Goal: Task Accomplishment & Management: Complete application form

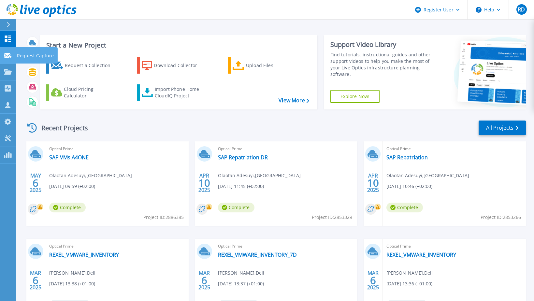
click at [8, 56] on icon at bounding box center [8, 55] width 8 height 5
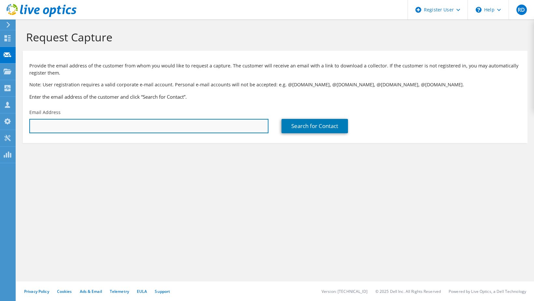
click at [87, 128] on input "text" at bounding box center [148, 126] width 239 height 14
paste input "mailto:[PERSON_NAME][EMAIL_ADDRESS][PERSON_NAME][DOMAIN_NAME]"
drag, startPoint x: 47, startPoint y: 126, endPoint x: 0, endPoint y: 119, distance: 47.1
click at [0, 122] on html "RD Dell User [PERSON_NAME] [PERSON_NAME][EMAIL_ADDRESS][DOMAIN_NAME] Dell My Pr…" at bounding box center [267, 150] width 534 height 301
type input "[PERSON_NAME][EMAIL_ADDRESS][PERSON_NAME][DOMAIN_NAME]"
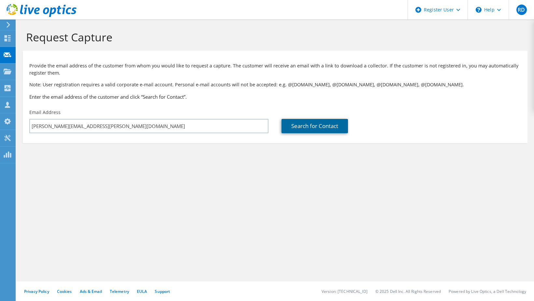
click at [309, 127] on link "Search for Contact" at bounding box center [315, 126] width 67 height 14
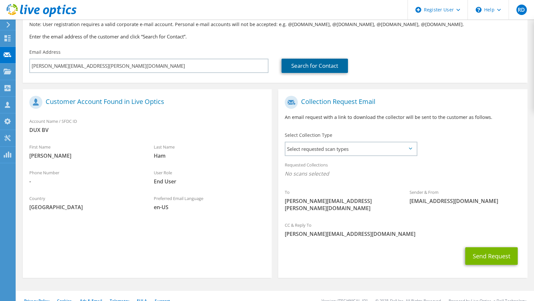
scroll to position [63, 0]
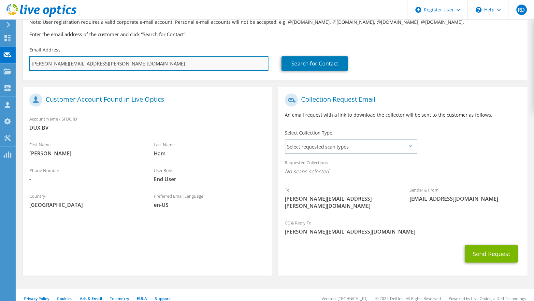
click at [107, 62] on input "[PERSON_NAME][EMAIL_ADDRESS][PERSON_NAME][DOMAIN_NAME]" at bounding box center [148, 63] width 239 height 14
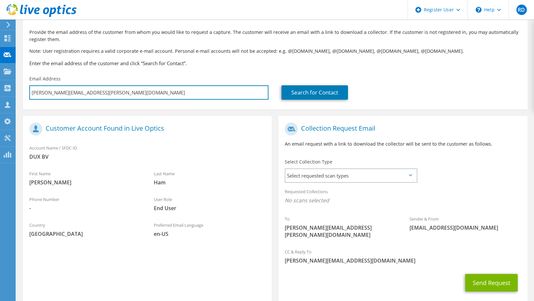
scroll to position [0, 0]
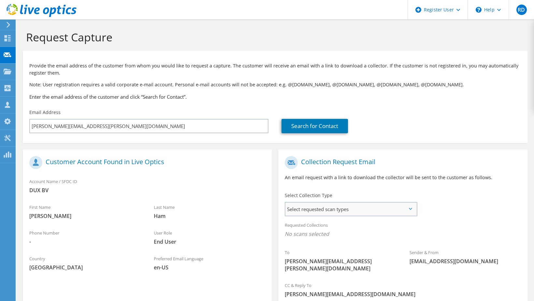
click at [352, 203] on span "Select requested scan types" at bounding box center [351, 209] width 131 height 13
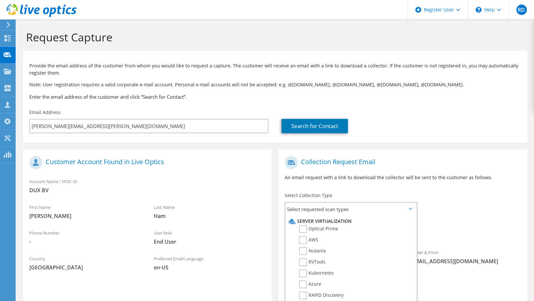
click at [364, 184] on div "Collection Request Email An email request with a link to download the collector…" at bounding box center [402, 171] width 249 height 36
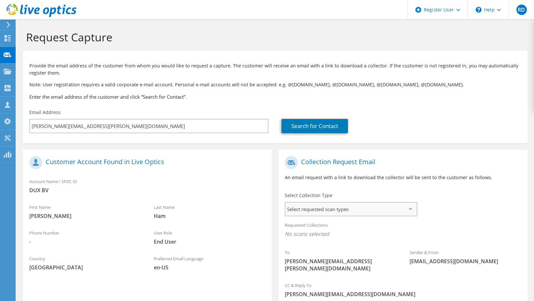
click at [358, 210] on span "Select requested scan types" at bounding box center [351, 209] width 131 height 13
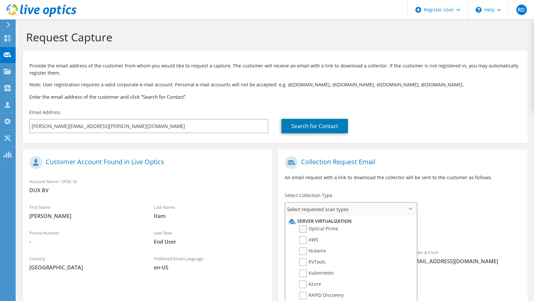
click at [307, 227] on label "Optical Prime" at bounding box center [318, 229] width 39 height 8
click at [0, 0] on input "Optical Prime" at bounding box center [0, 0] width 0 height 0
click at [435, 187] on div "Collection Request Email An email request with a link to download the collector…" at bounding box center [402, 171] width 249 height 36
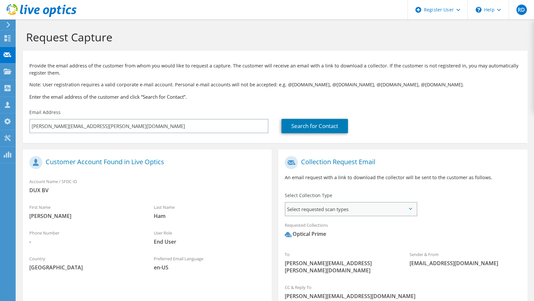
scroll to position [65, 0]
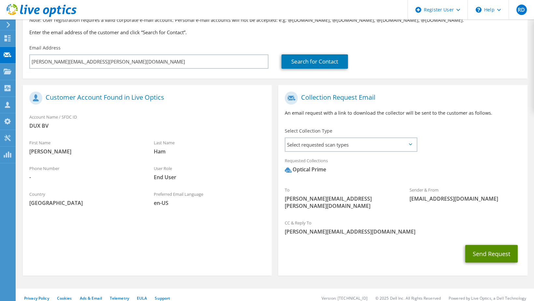
click at [490, 250] on button "Send Request" at bounding box center [492, 254] width 52 height 18
